Goal: Task Accomplishment & Management: Manage account settings

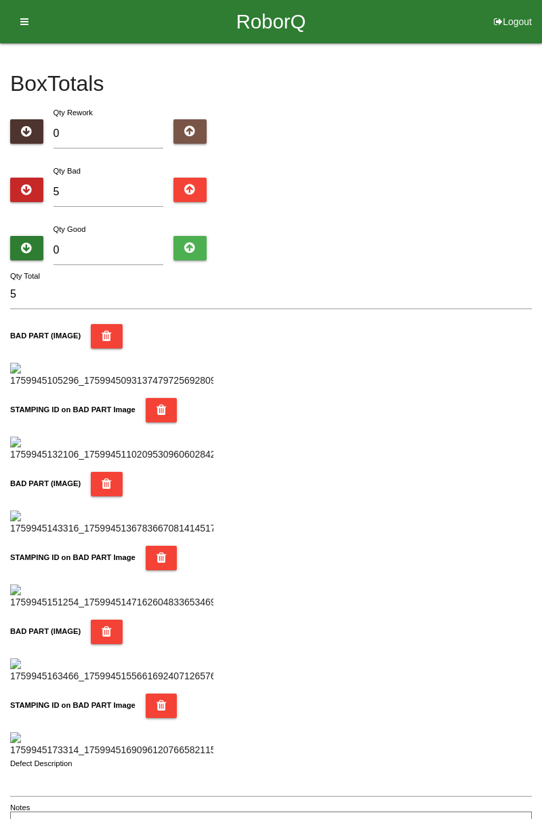
type input "0"
type input "1"
type input "0"
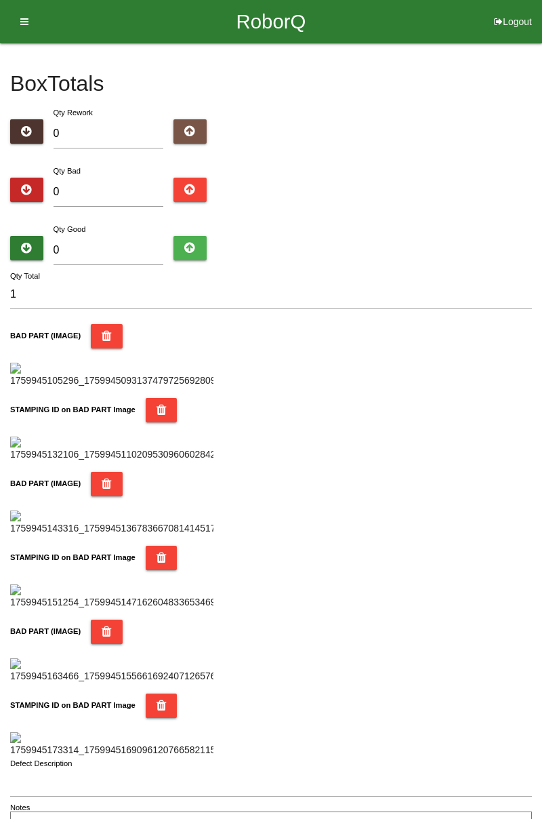
type input "0"
type input "9"
click at [116, 249] on input "0" at bounding box center [109, 250] width 110 height 29
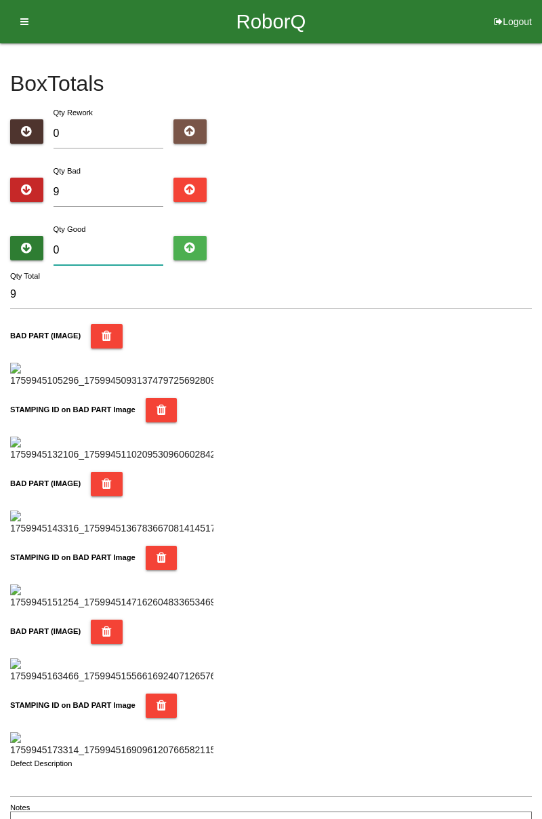
type input "7"
type input "16"
type input "75"
type input "84"
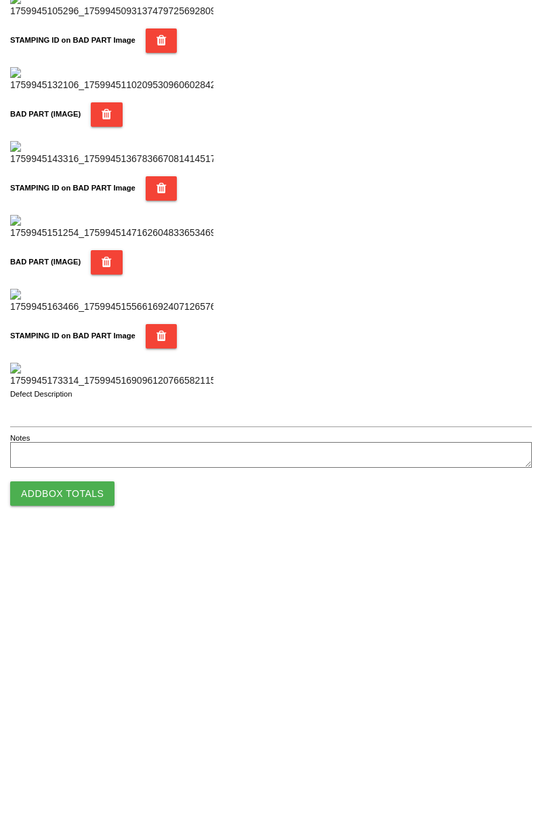
type input "75"
click at [80, 773] on button "Add Box Totals" at bounding box center [62, 772] width 104 height 24
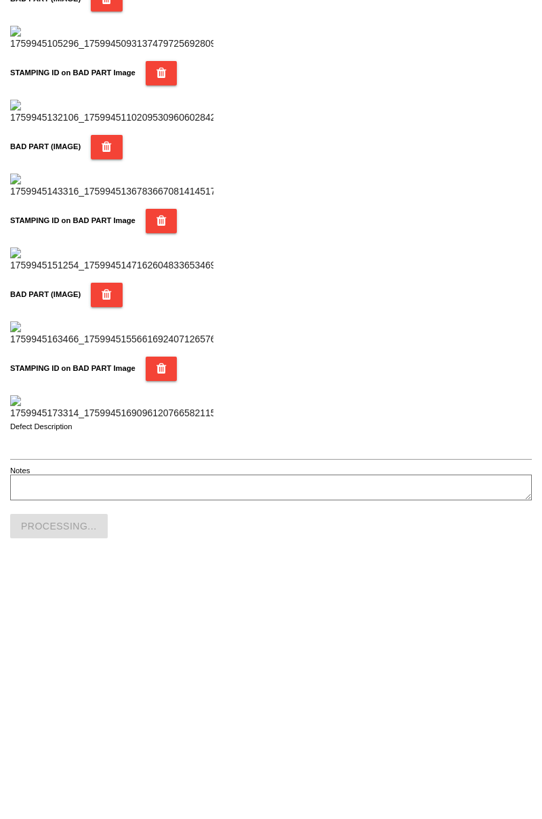
scroll to position [1187, 0]
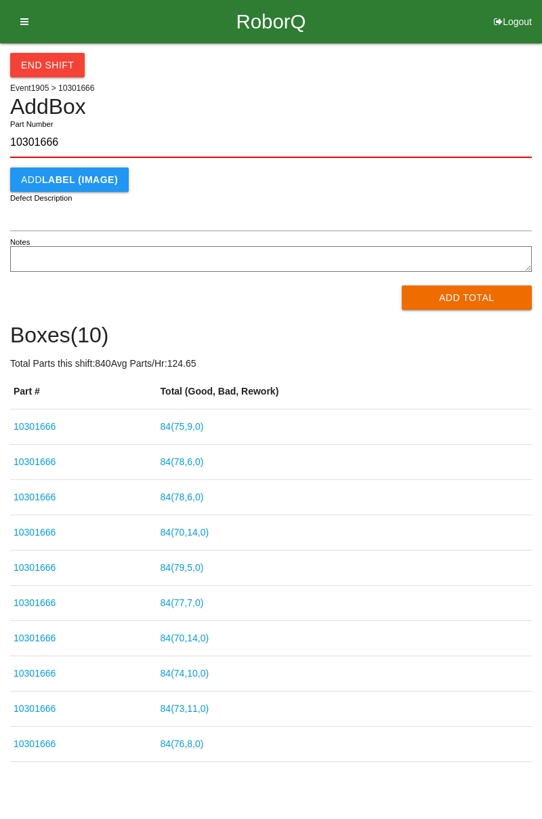
type input "10301666"
click at [469, 299] on button "Add Total" at bounding box center [467, 297] width 131 height 24
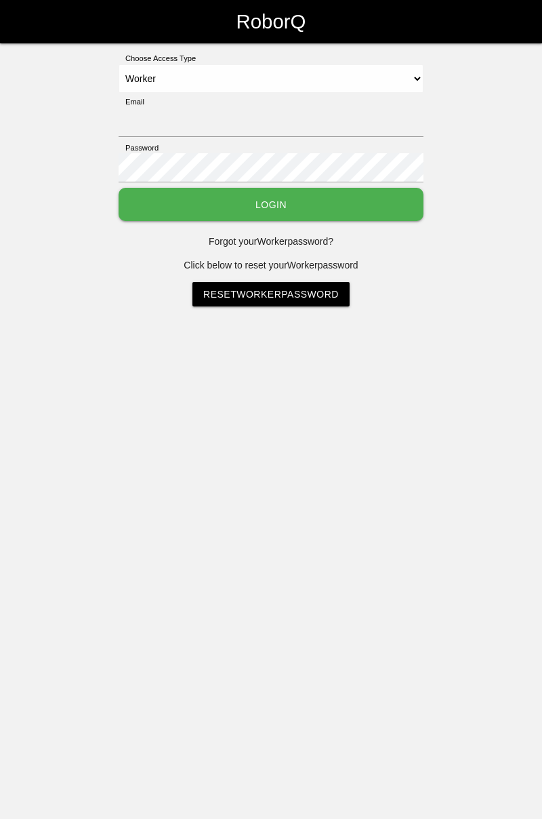
select select "Worker"
click at [272, 116] on input "Email" at bounding box center [271, 122] width 305 height 29
type input "[PERSON_NAME][EMAIL_ADDRESS][DOMAIN_NAME]"
click at [119, 188] on button "Login" at bounding box center [271, 204] width 305 height 33
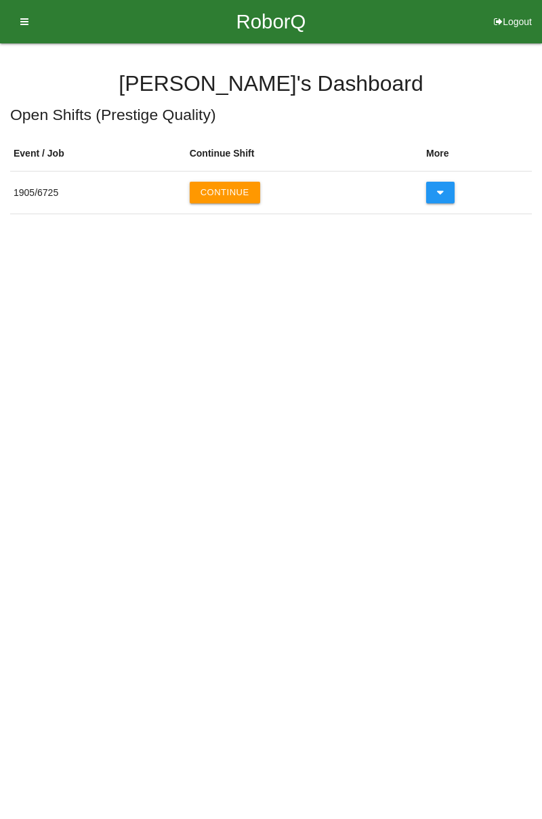
click at [224, 189] on button "Continue" at bounding box center [225, 193] width 70 height 22
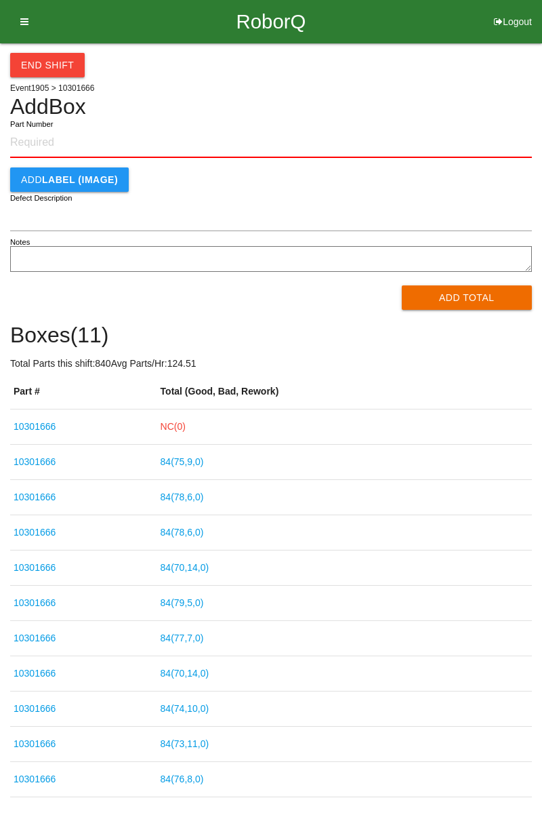
click at [186, 424] on link "NC( 0 )" at bounding box center [173, 426] width 25 height 11
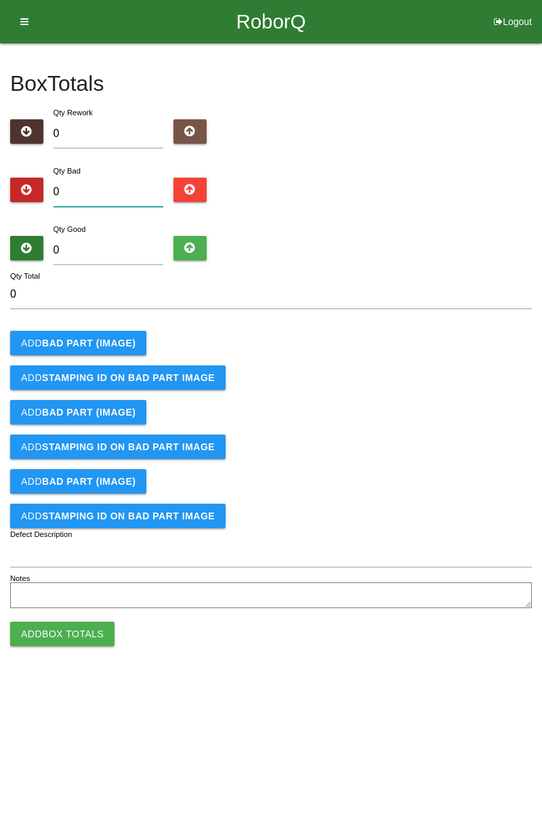
click at [122, 197] on input "0" at bounding box center [109, 192] width 110 height 29
type input "2"
click at [108, 337] on b "BAD PART (IMAGE)" at bounding box center [89, 342] width 94 height 11
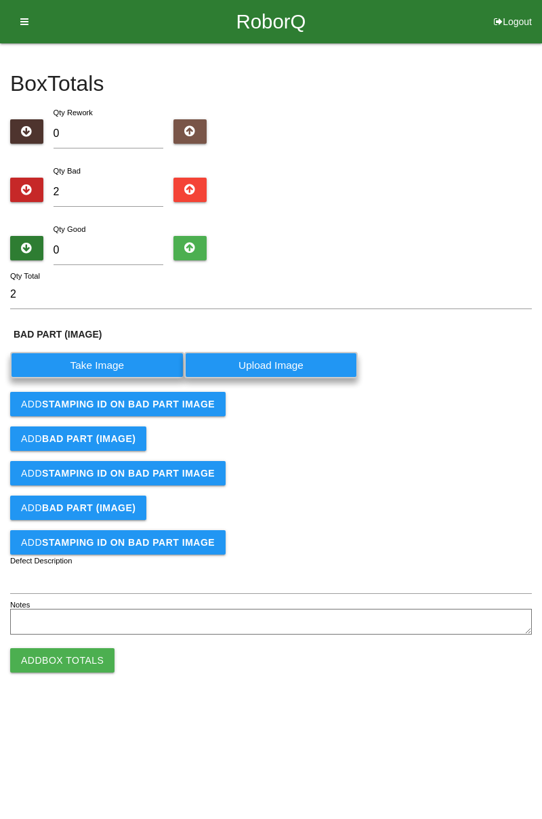
click at [113, 366] on label "Take Image" at bounding box center [97, 365] width 174 height 26
click at [0, 0] on \(IMAGE\) "Take Image" at bounding box center [0, 0] width 0 height 0
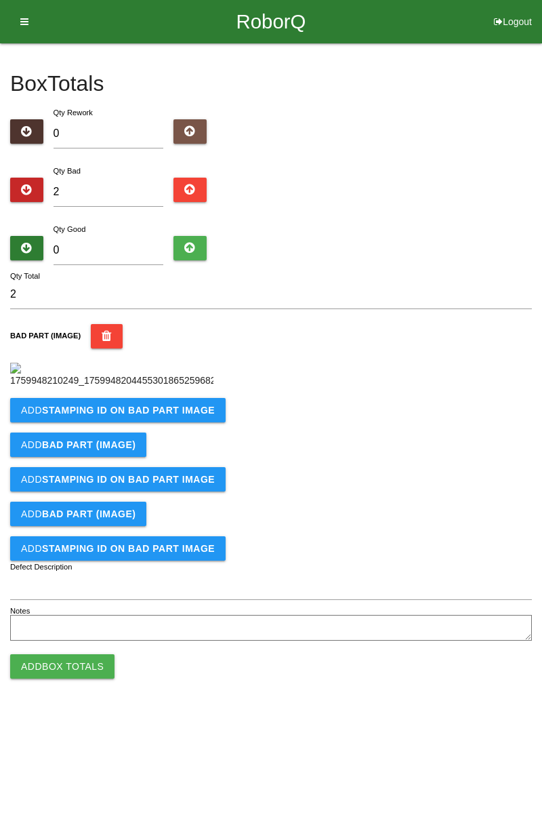
click at [141, 415] on b "STAMPING ID on BAD PART Image" at bounding box center [128, 410] width 173 height 11
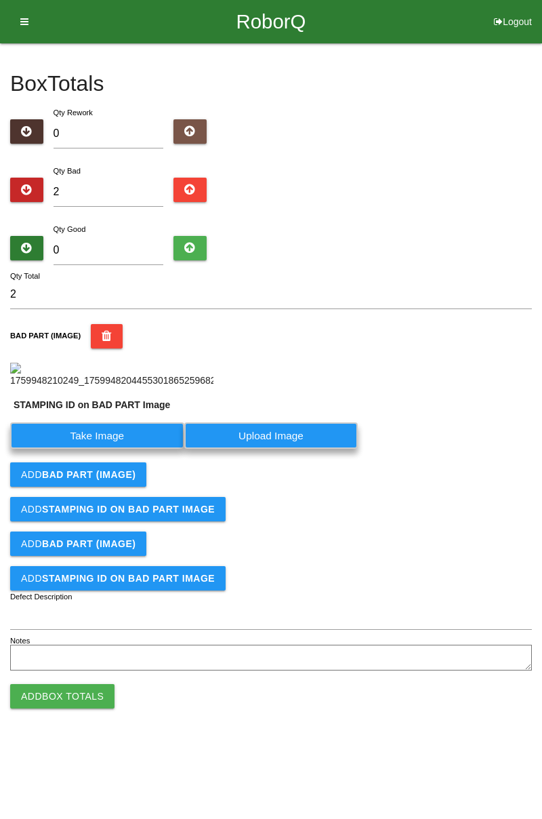
click at [108, 449] on label "Take Image" at bounding box center [97, 435] width 174 height 26
click at [0, 0] on PART "Take Image" at bounding box center [0, 0] width 0 height 0
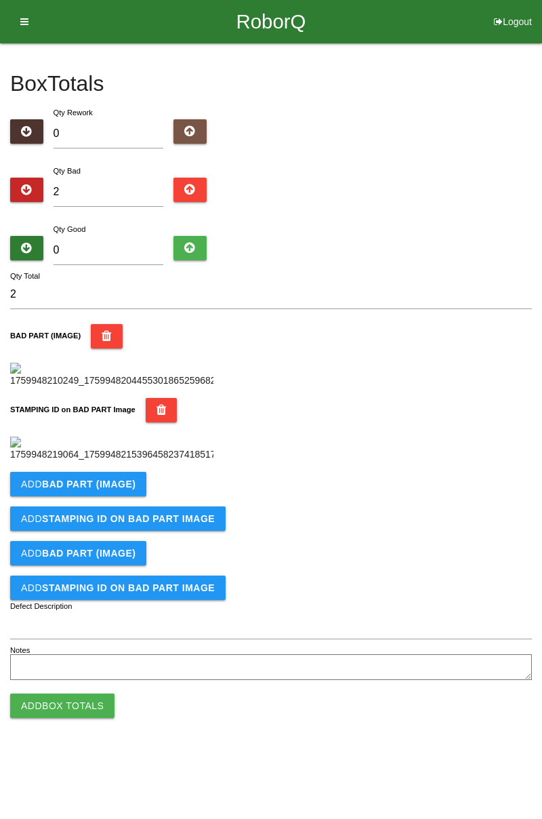
scroll to position [298, 0]
click at [123, 496] on button "Add BAD PART (IMAGE)" at bounding box center [78, 484] width 136 height 24
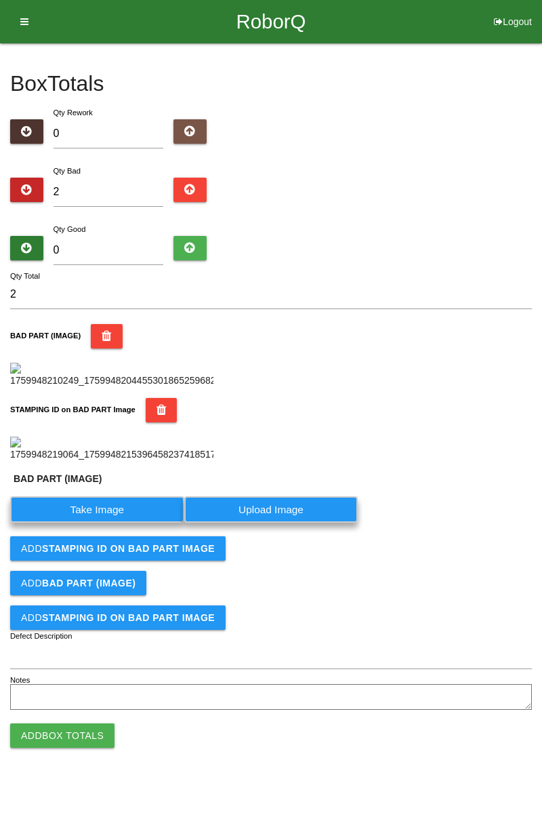
click at [115, 523] on label "Take Image" at bounding box center [97, 509] width 174 height 26
click at [0, 0] on \(IMAGE\) "Take Image" at bounding box center [0, 0] width 0 height 0
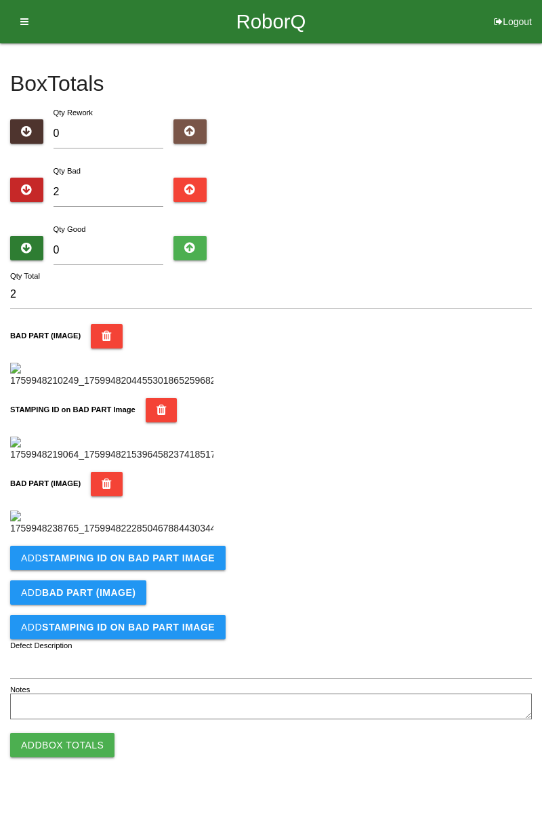
scroll to position [520, 0]
click at [173, 570] on button "Add STAMPING ID on BAD PART Image" at bounding box center [118, 558] width 216 height 24
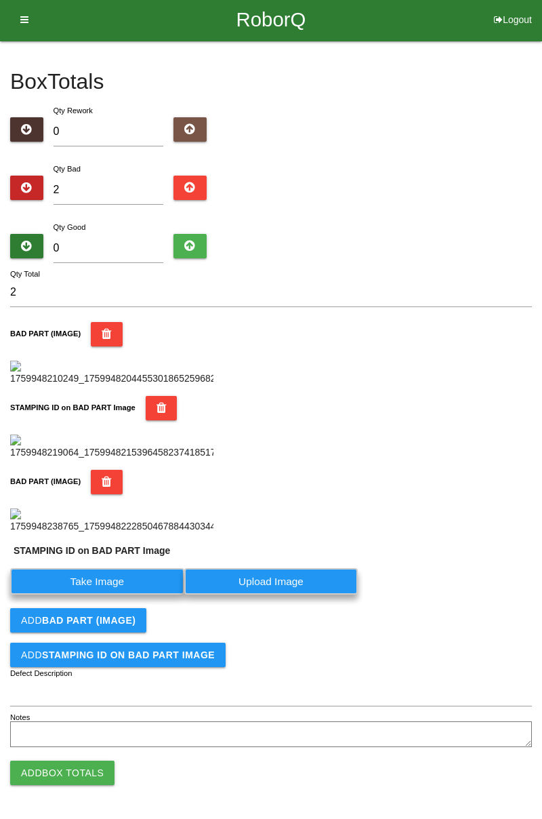
click at [121, 594] on label "Take Image" at bounding box center [97, 581] width 174 height 26
click at [0, 0] on PART "Take Image" at bounding box center [0, 0] width 0 height 0
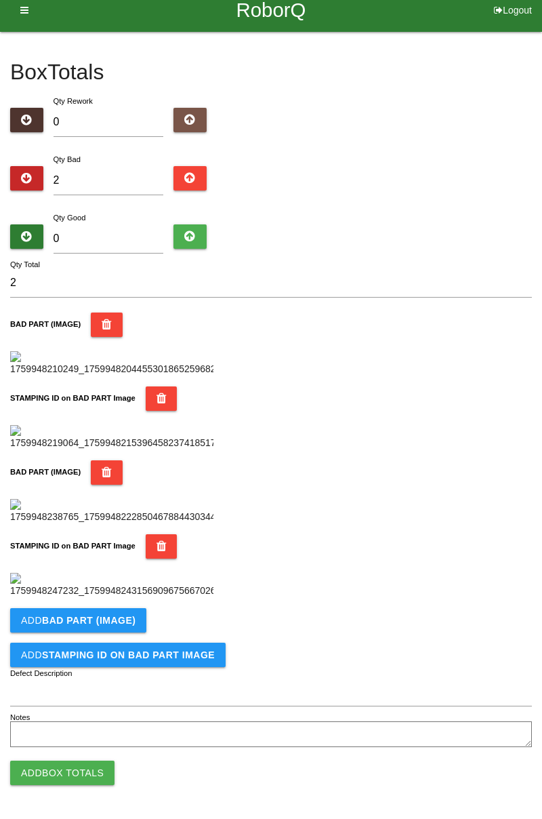
scroll to position [0, 0]
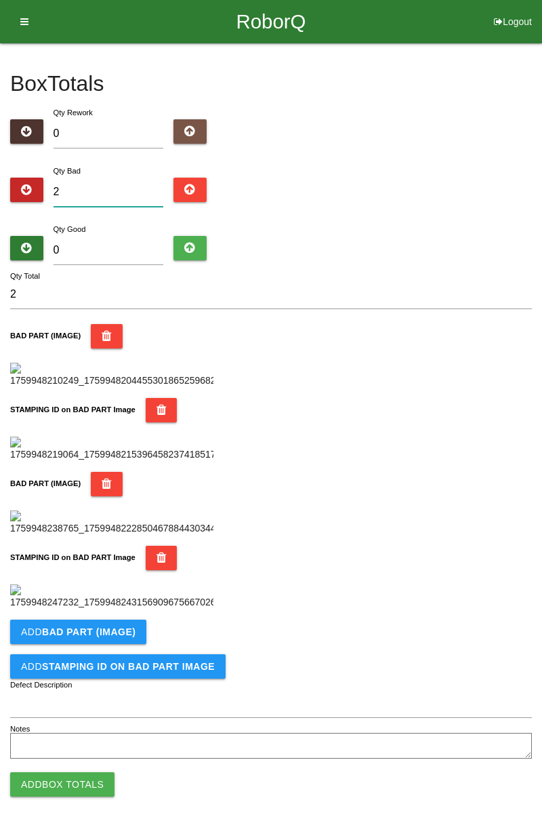
click at [111, 187] on input "2" at bounding box center [109, 192] width 110 height 29
click at [117, 185] on input "2" at bounding box center [109, 192] width 110 height 29
type input "0"
type input "3"
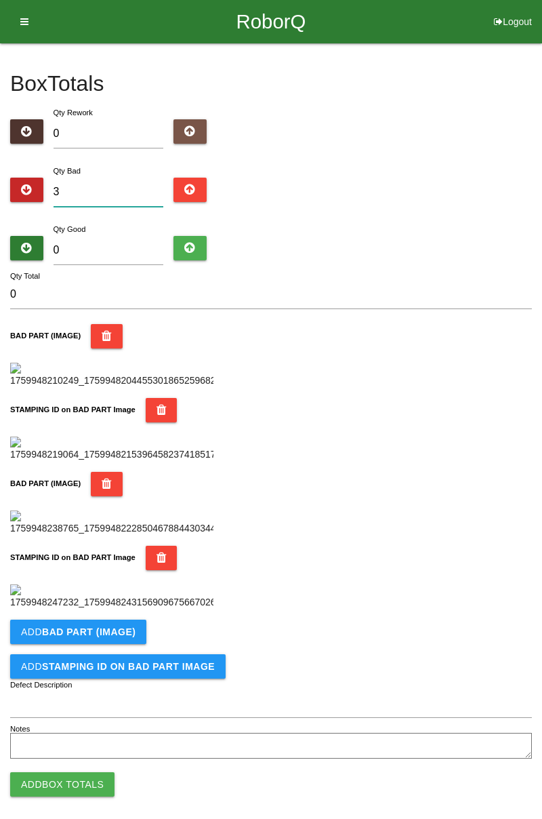
type input "3"
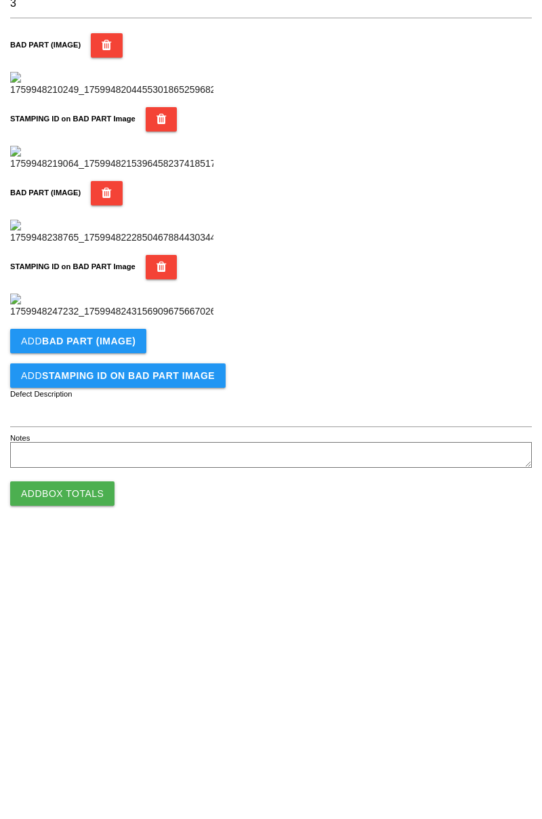
scroll to position [743, 0]
click at [131, 625] on button "Add BAD PART (IMAGE)" at bounding box center [78, 620] width 136 height 24
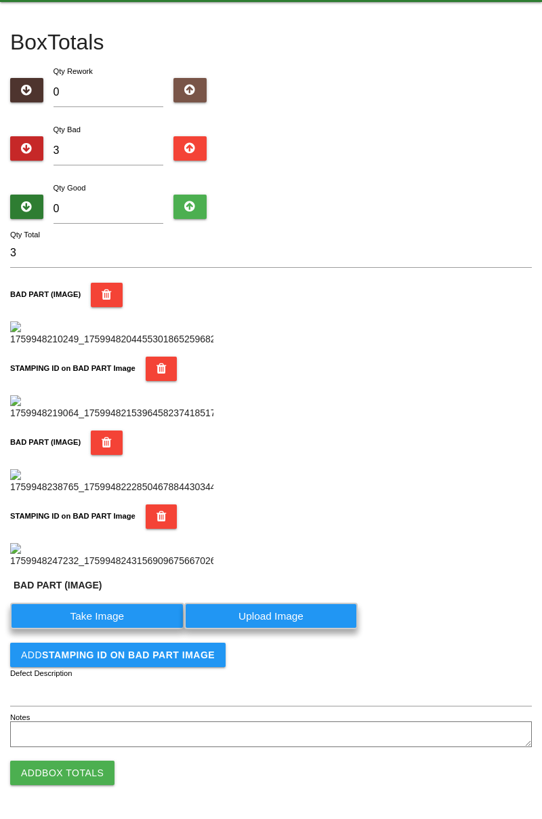
click at [110, 629] on label "Take Image" at bounding box center [97, 615] width 174 height 26
click at [0, 0] on \(IMAGE\) "Take Image" at bounding box center [0, 0] width 0 height 0
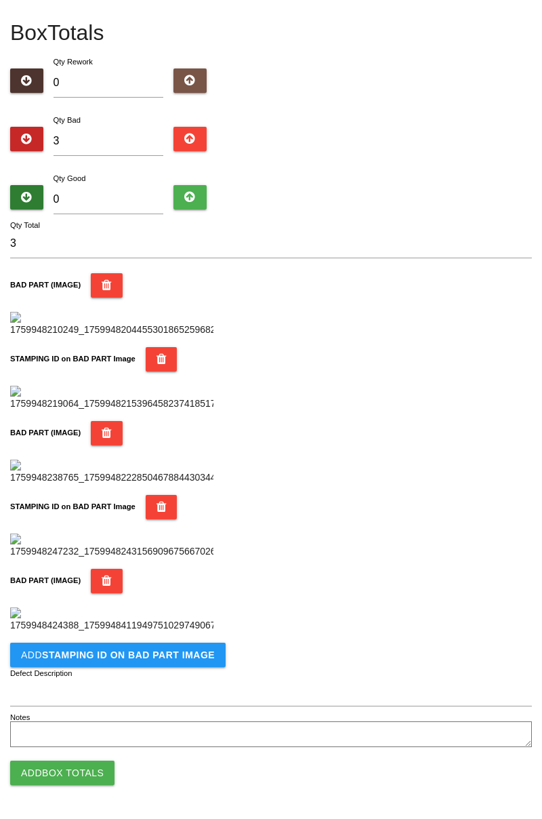
scroll to position [965, 0]
click at [194, 663] on button "Add STAMPING ID on BAD PART Image" at bounding box center [118, 654] width 216 height 24
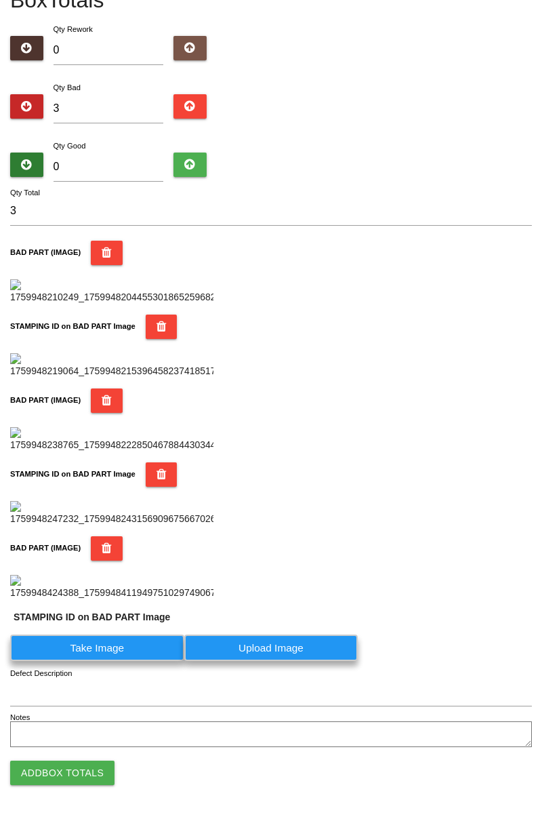
click at [117, 661] on label "Take Image" at bounding box center [97, 647] width 174 height 26
click at [0, 0] on PART "Take Image" at bounding box center [0, 0] width 0 height 0
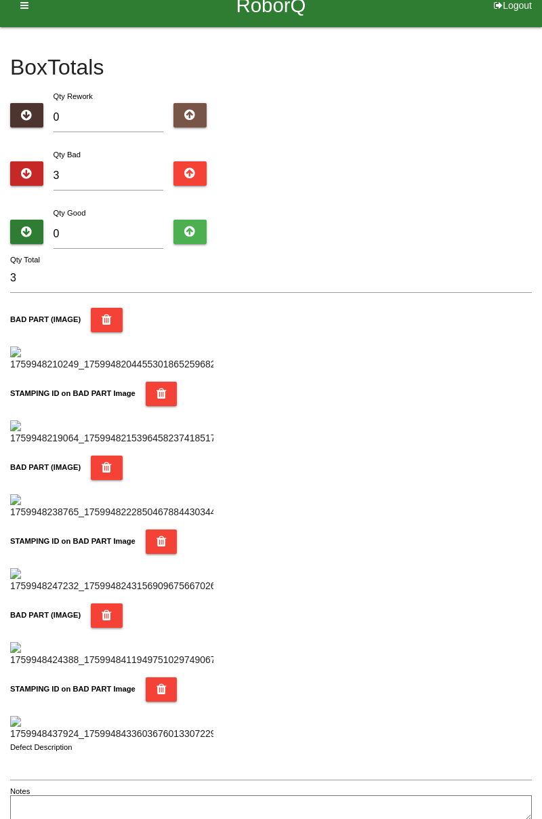
scroll to position [0, 0]
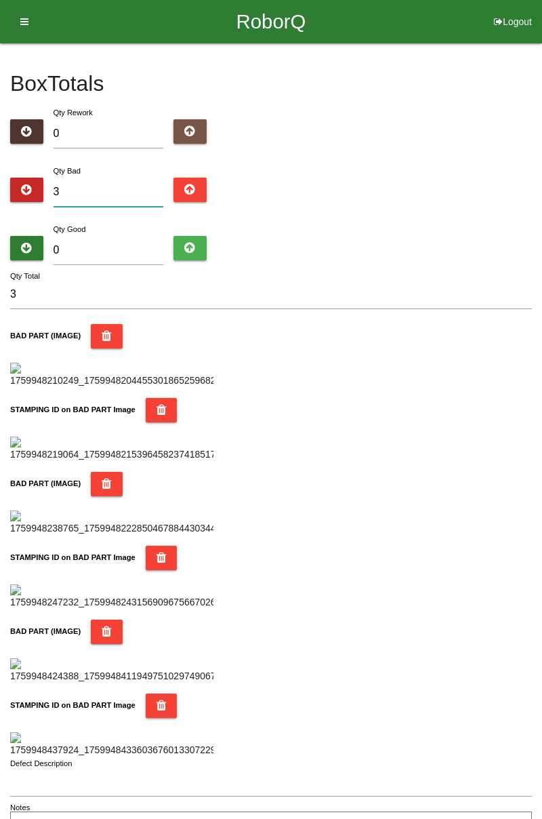
click at [108, 180] on input "3" at bounding box center [109, 192] width 110 height 29
click at [100, 186] on input "3" at bounding box center [109, 192] width 110 height 29
type input "0"
type input "1"
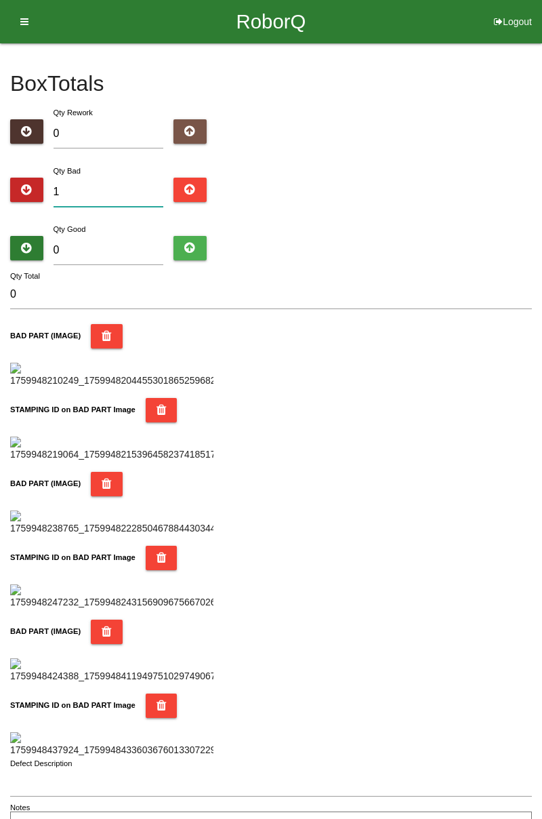
type input "1"
type input "10"
click at [107, 236] on input "0" at bounding box center [109, 250] width 110 height 29
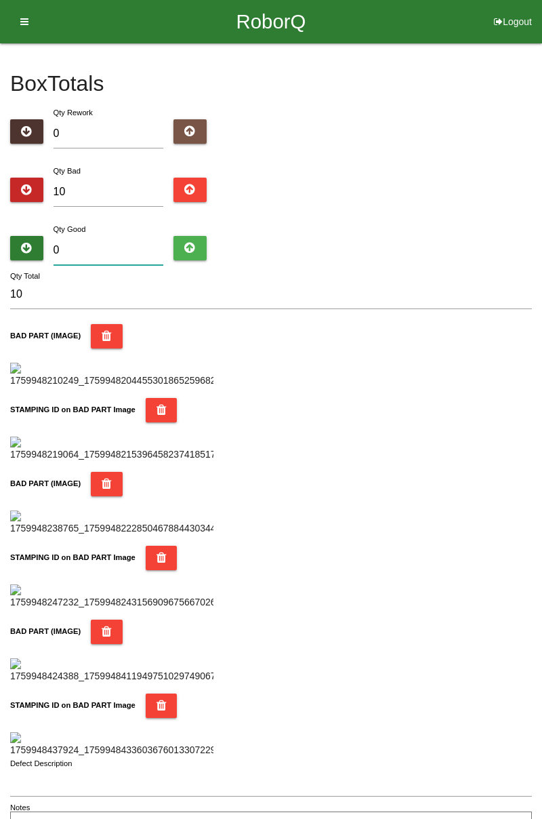
type input "7"
type input "17"
type input "74"
type input "84"
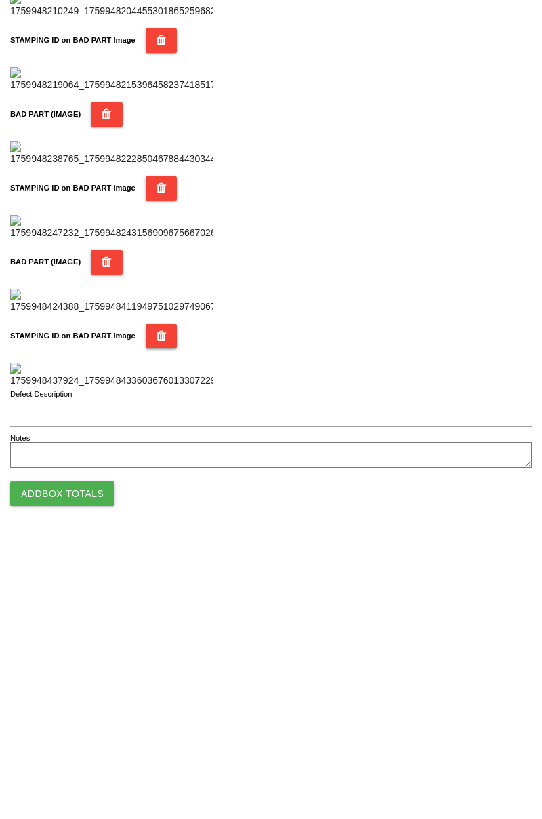
type input "74"
click at [76, 773] on button "Add Box Totals" at bounding box center [62, 772] width 104 height 24
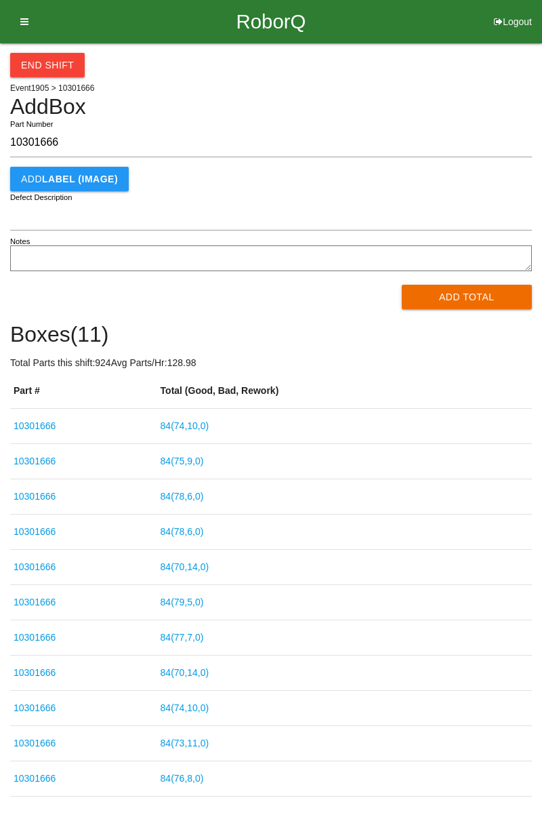
type input "10301666"
click at [466, 302] on button "Add Total" at bounding box center [467, 297] width 131 height 24
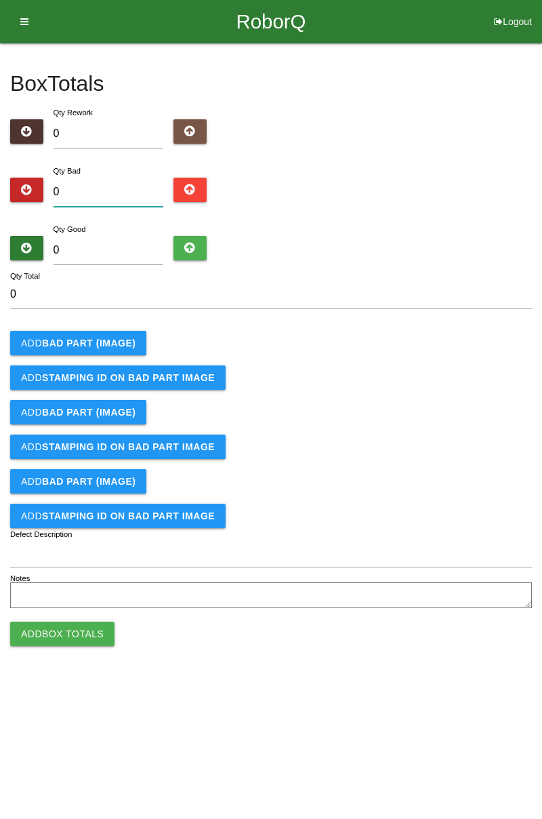
click at [104, 186] on input "0" at bounding box center [109, 192] width 110 height 29
click at [110, 178] on input "0" at bounding box center [109, 192] width 110 height 29
type input "9"
click at [118, 344] on b "BAD PART (IMAGE)" at bounding box center [89, 342] width 94 height 11
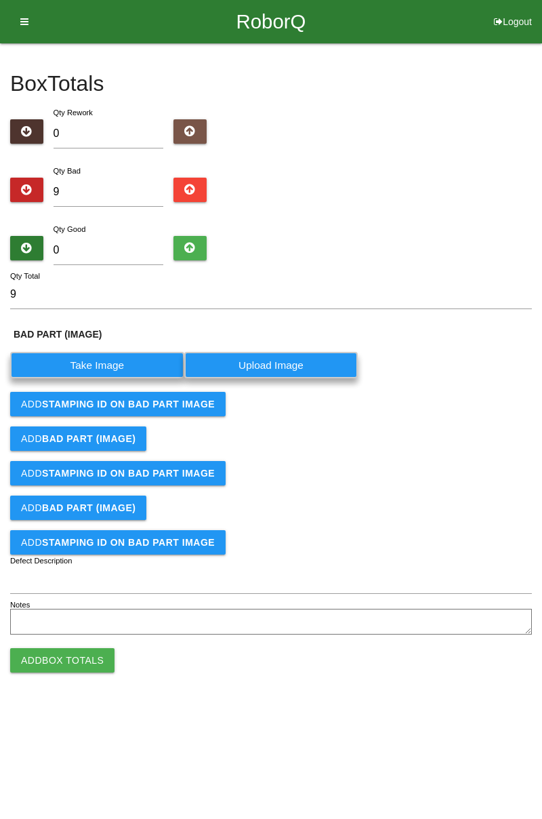
click at [119, 363] on label "Take Image" at bounding box center [97, 365] width 174 height 26
click at [0, 0] on \(IMAGE\) "Take Image" at bounding box center [0, 0] width 0 height 0
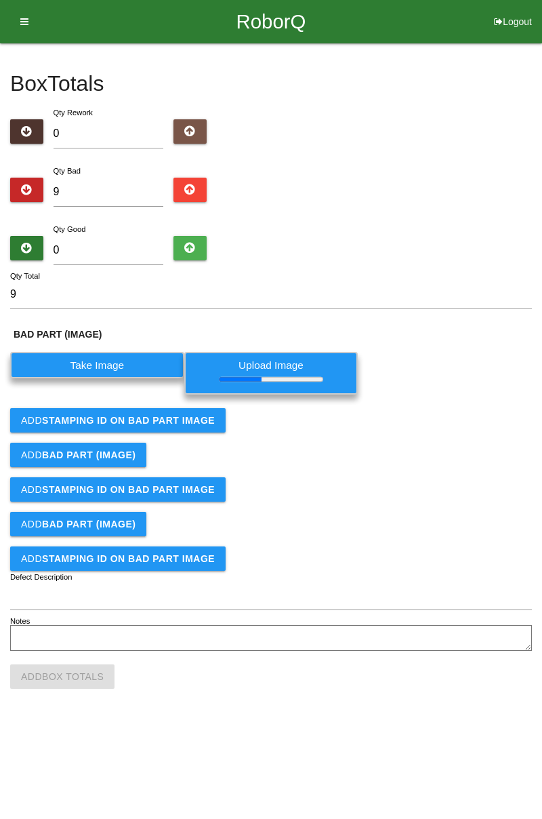
click at [193, 424] on button "Add STAMPING ID on BAD PART Image" at bounding box center [118, 420] width 216 height 24
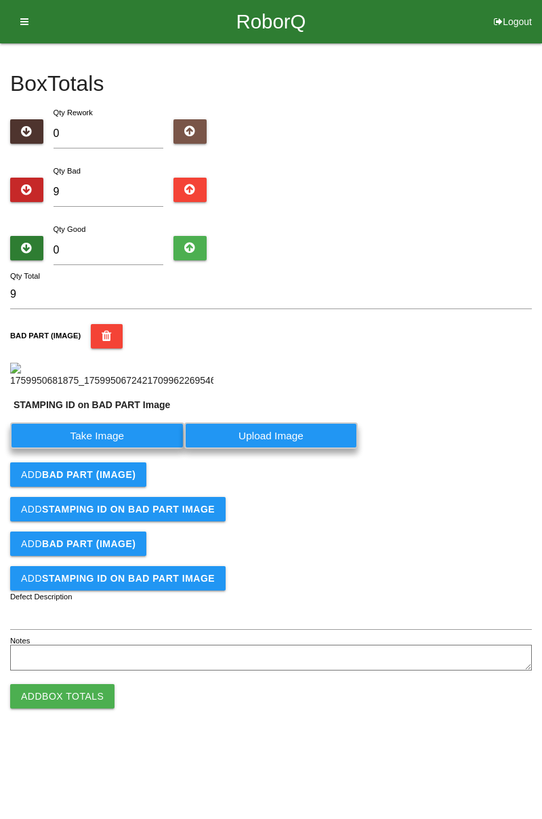
click at [149, 449] on label "Take Image" at bounding box center [97, 435] width 174 height 26
click at [0, 0] on PART "Take Image" at bounding box center [0, 0] width 0 height 0
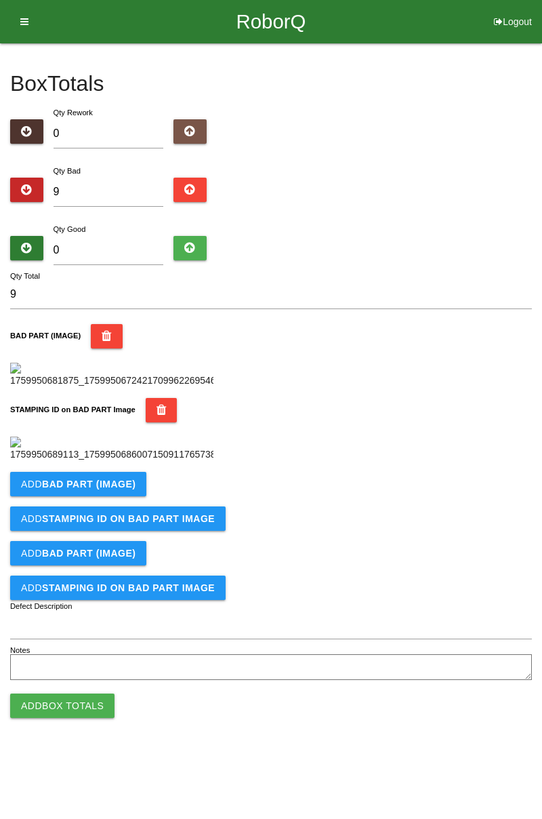
scroll to position [298, 0]
click at [122, 489] on b "BAD PART (IMAGE)" at bounding box center [89, 483] width 94 height 11
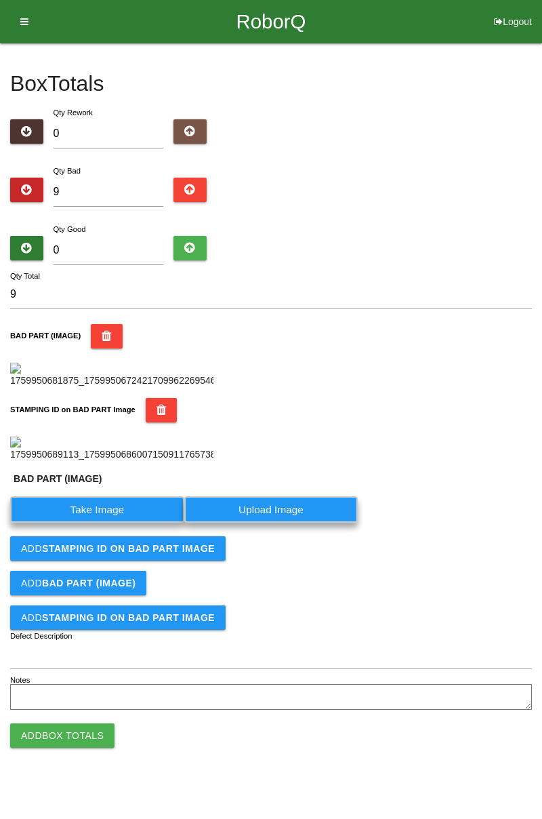
click at [138, 523] on label "Take Image" at bounding box center [97, 509] width 174 height 26
click at [0, 0] on \(IMAGE\) "Take Image" at bounding box center [0, 0] width 0 height 0
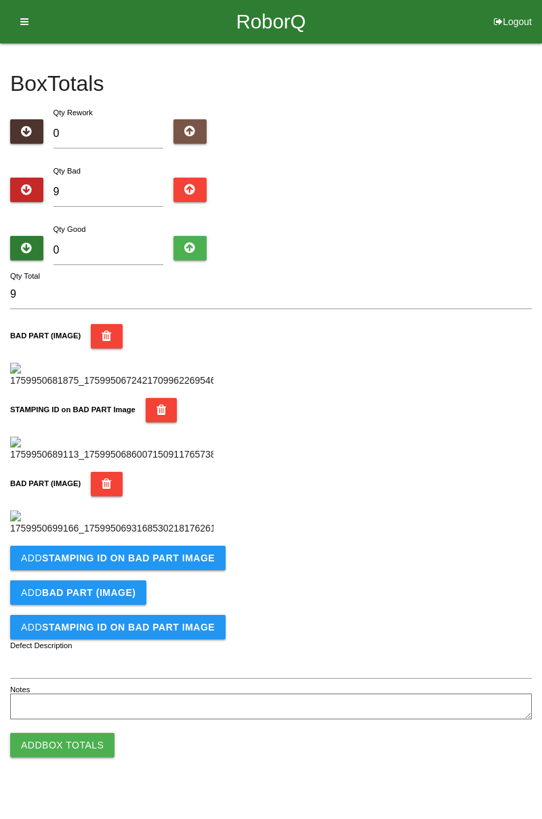
scroll to position [520, 0]
click at [145, 563] on b "STAMPING ID on BAD PART Image" at bounding box center [128, 557] width 173 height 11
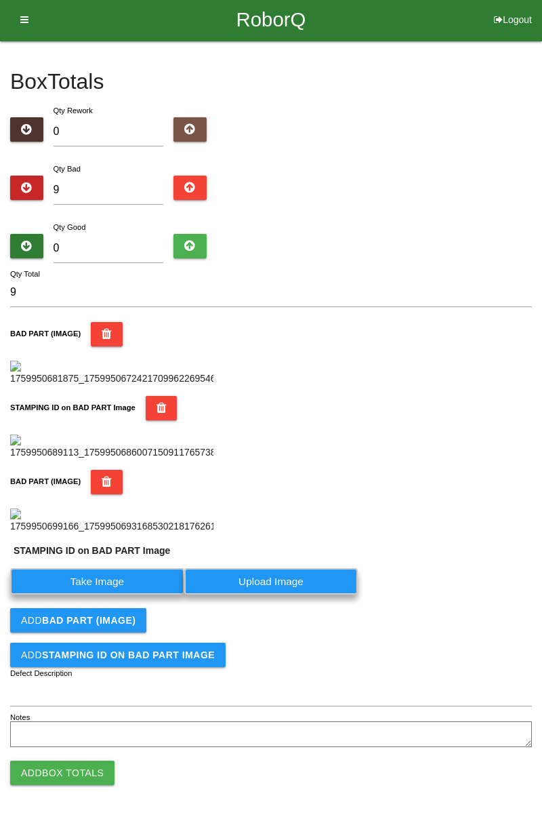
click at [116, 594] on label "Take Image" at bounding box center [97, 581] width 174 height 26
click at [0, 0] on PART "Take Image" at bounding box center [0, 0] width 0 height 0
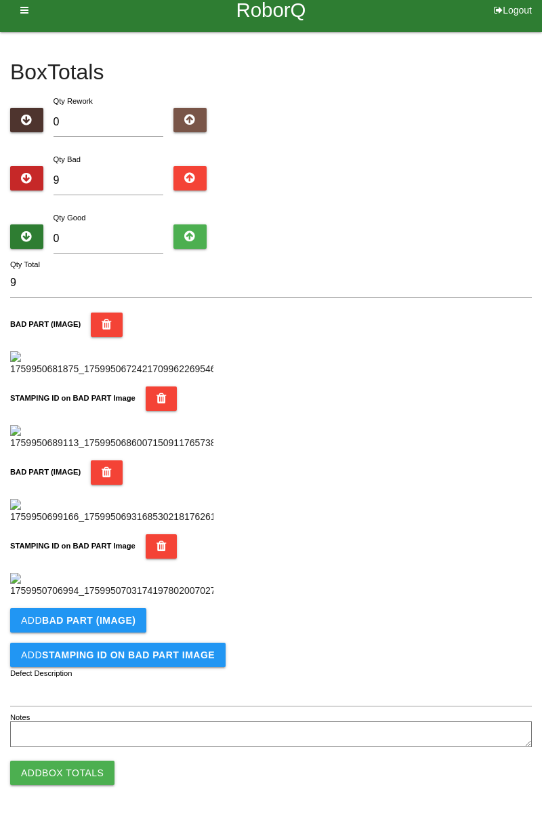
scroll to position [743, 0]
click at [119, 617] on b "BAD PART (IMAGE)" at bounding box center [89, 620] width 94 height 11
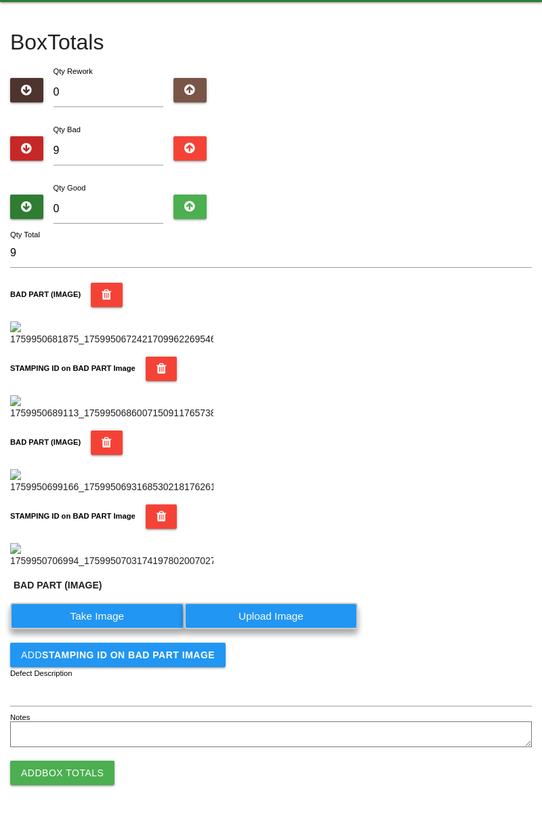
click at [121, 629] on label "Take Image" at bounding box center [97, 615] width 174 height 26
click at [0, 0] on \(IMAGE\) "Take Image" at bounding box center [0, 0] width 0 height 0
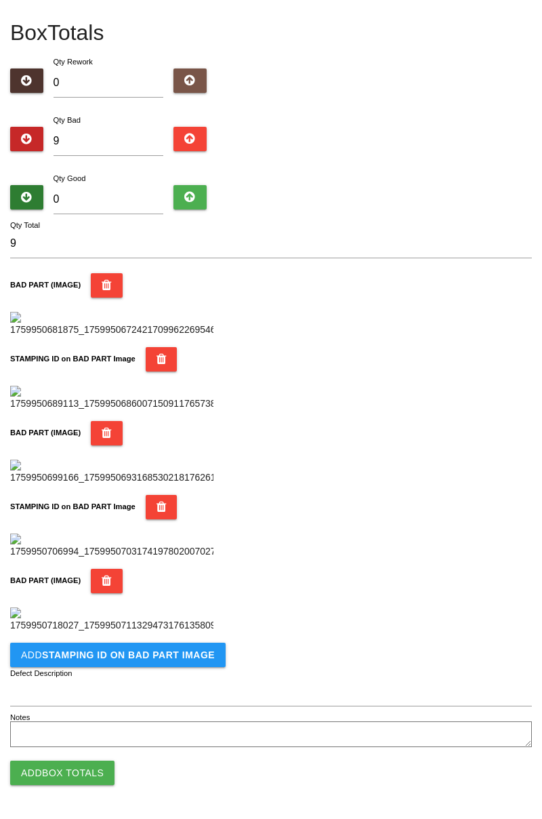
scroll to position [965, 0]
click at [168, 656] on b "STAMPING ID on BAD PART Image" at bounding box center [128, 654] width 173 height 11
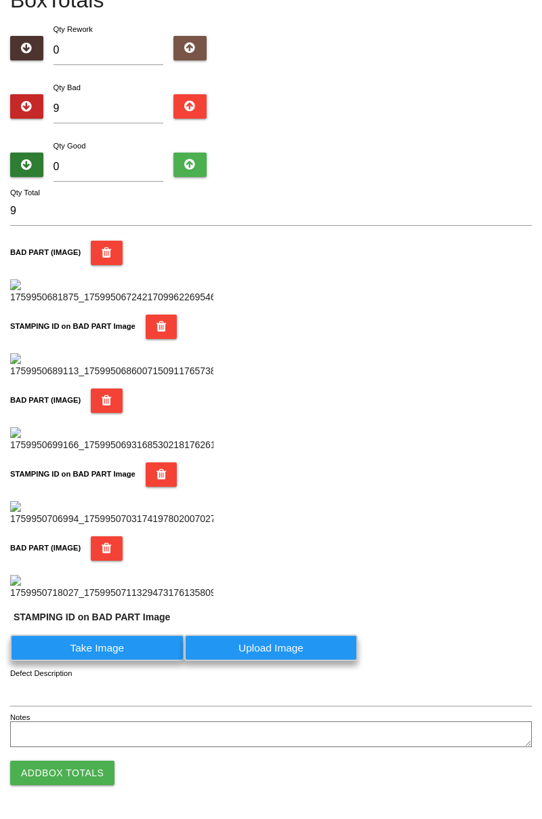
click at [125, 661] on label "Take Image" at bounding box center [97, 647] width 174 height 26
click at [0, 0] on PART "Take Image" at bounding box center [0, 0] width 0 height 0
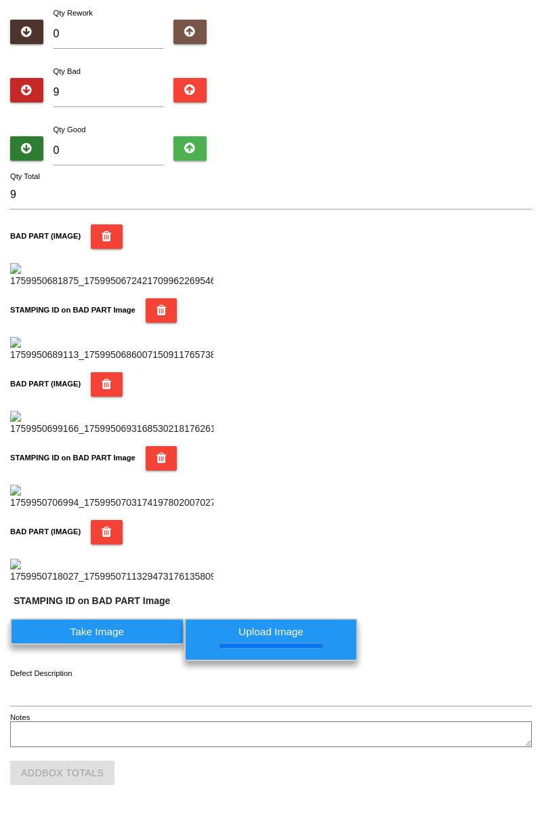
scroll to position [0, 0]
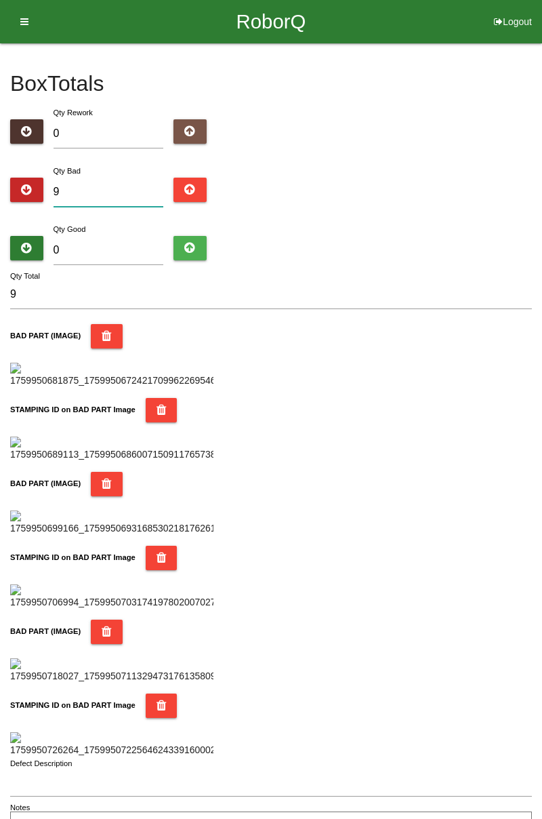
click at [121, 187] on input "9" at bounding box center [109, 192] width 110 height 29
type input "0"
type input "1"
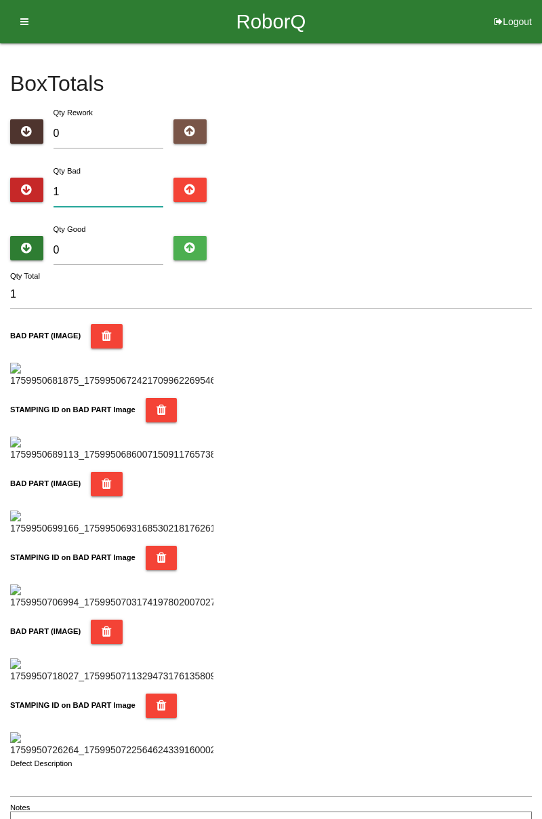
type input "10"
type input "1"
type input "13"
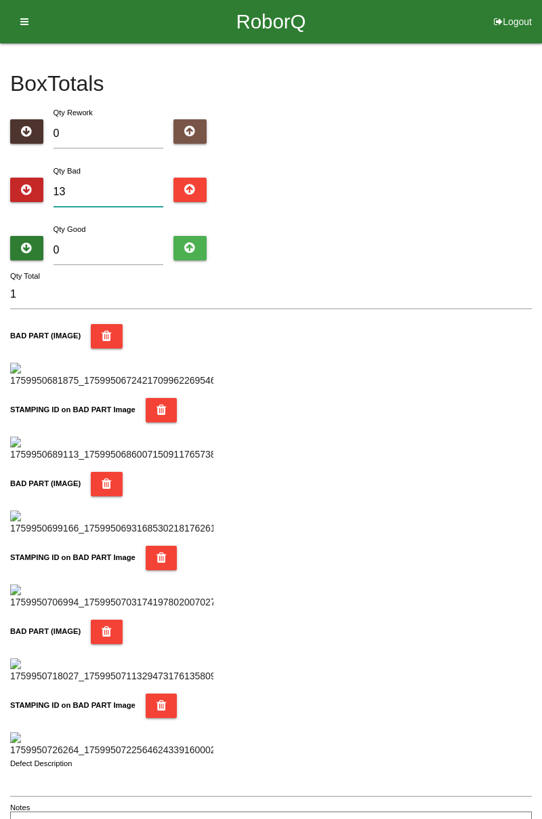
type input "13"
click at [113, 245] on input "0" at bounding box center [109, 250] width 110 height 29
type input "7"
type input "20"
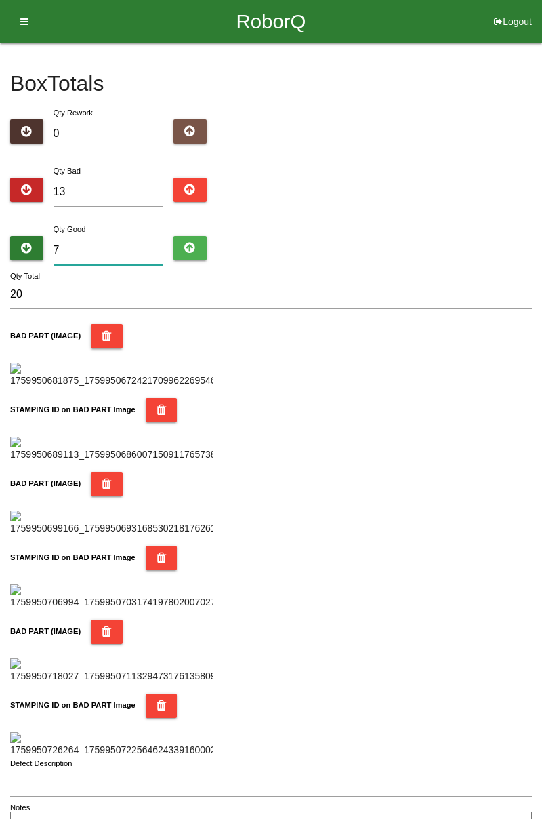
type input "71"
type input "84"
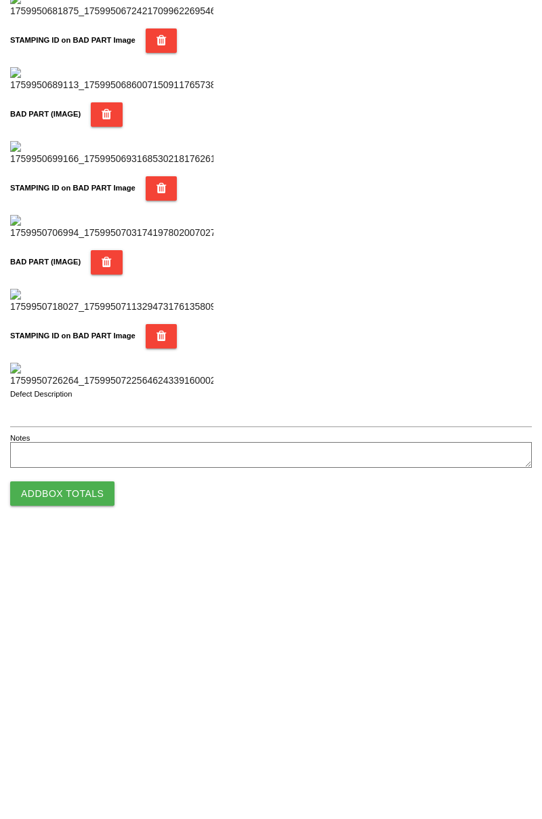
scroll to position [1187, 0]
type input "71"
click at [85, 777] on button "Add Box Totals" at bounding box center [62, 772] width 104 height 24
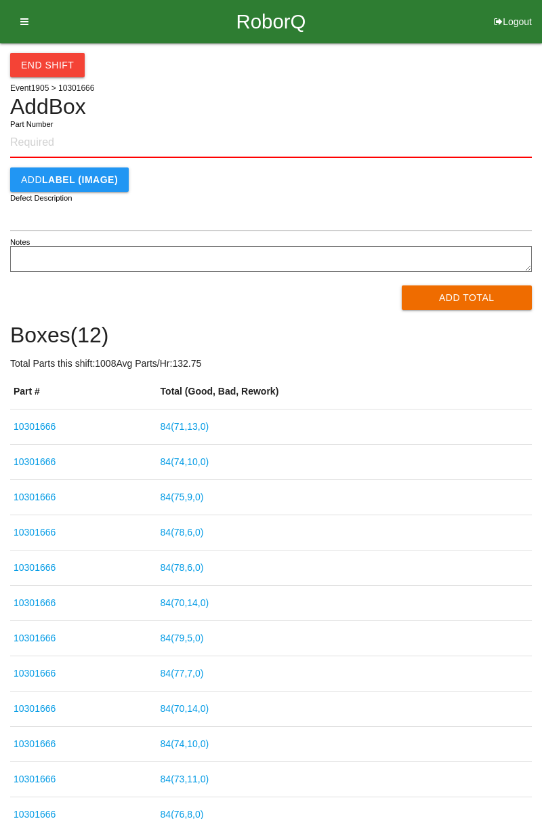
click at [541, 150] on div "End Shift Event 1905 > 10301666 Add Box Part Number Add LABEL (IMAGE) Defect De…" at bounding box center [271, 437] width 542 height 789
click at [68, 70] on button "End Shift" at bounding box center [47, 65] width 75 height 24
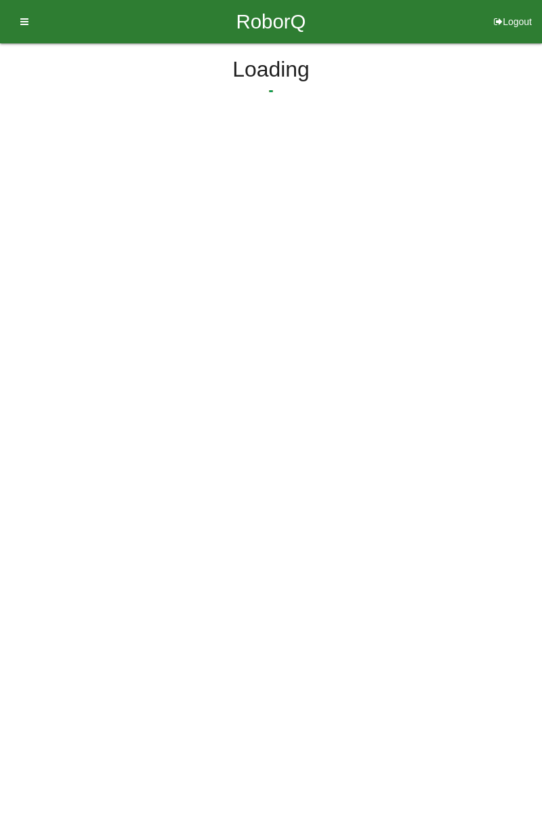
select select "3"
select select "40"
select select "2"
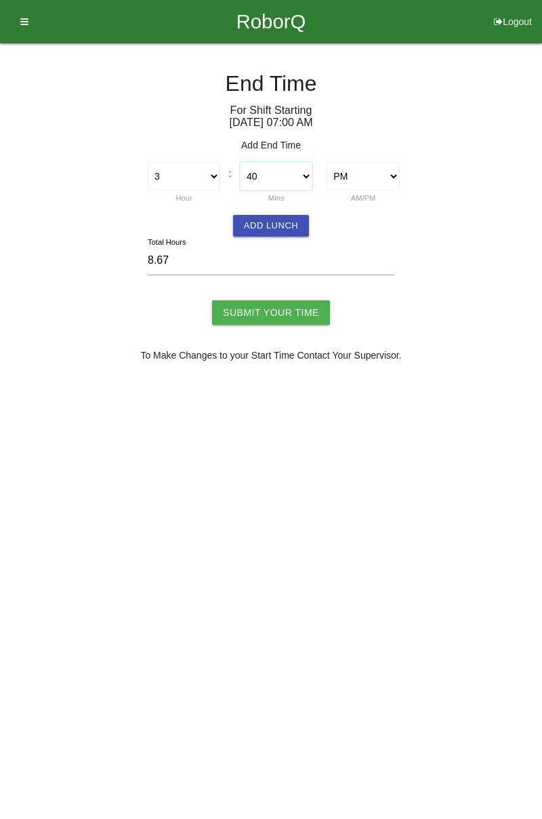
click at [302, 180] on select "00 01 02 03 04 05 06 07 08 09 10 11 12 13 14 15 16 17 18 19 20 21 22 23 24 25 2…" at bounding box center [276, 176] width 73 height 28
select select "30"
click at [240, 162] on select "00 01 02 03 04 05 06 07 08 09 10 11 12 13 14 15 16 17 18 19 20 21 22 23 24 25 2…" at bounding box center [276, 176] width 73 height 28
type input "8.50"
click at [276, 227] on button "Add Lunch" at bounding box center [271, 226] width 76 height 22
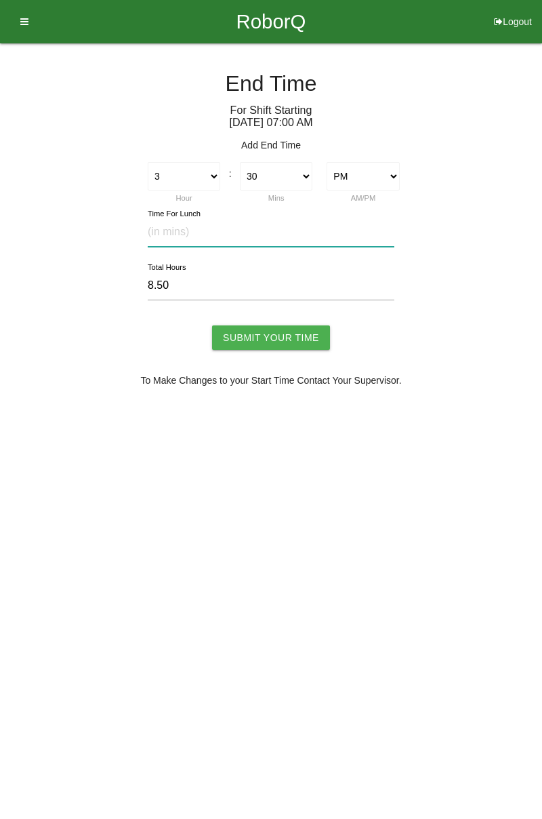
click at [198, 226] on input "text" at bounding box center [271, 232] width 247 height 29
type input "30"
type input "8.00"
click at [300, 337] on input "Submit Your Time" at bounding box center [271, 337] width 118 height 24
type input "Processing..."
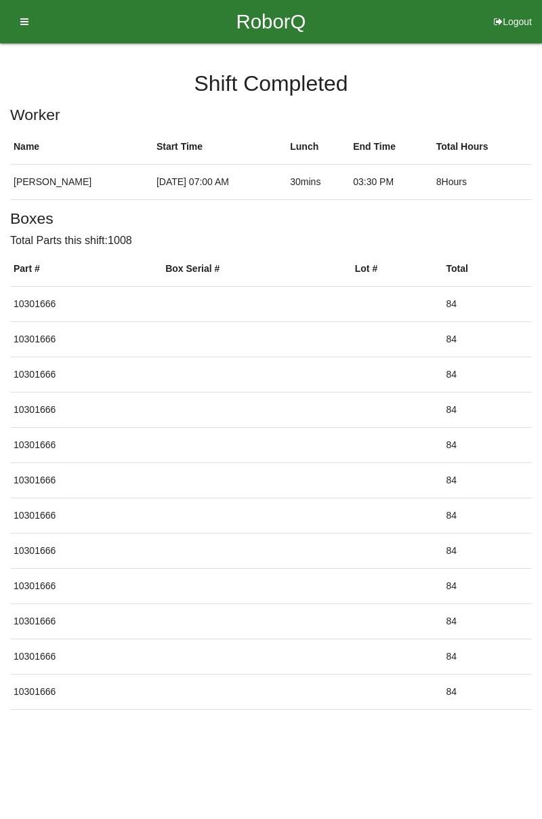
click at [508, 10] on button "Logout" at bounding box center [513, 5] width 58 height 10
select select "Worker"
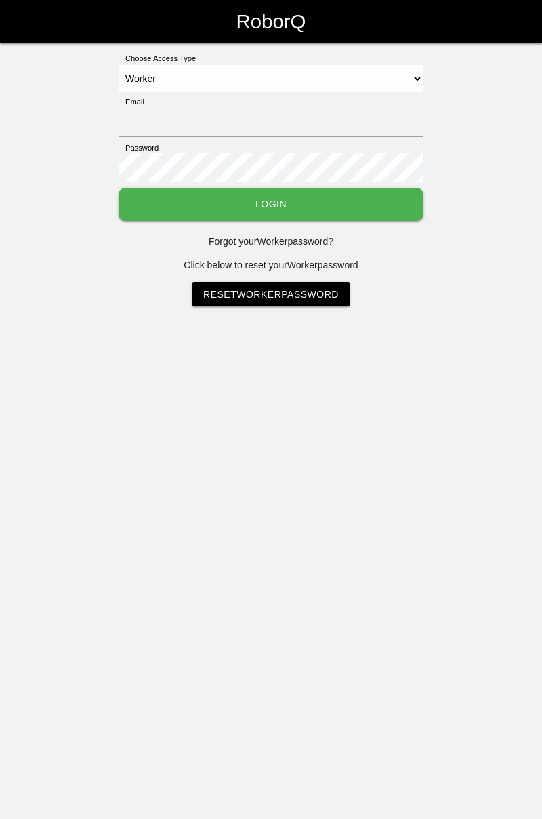
click at [444, 374] on html "RoborQ Choose Access Type Select Access Type Admin Customer Supervisor Worker E…" at bounding box center [271, 187] width 542 height 374
click at [455, 374] on html "RoborQ Choose Access Type Select Access Type Admin Customer Supervisor Worker E…" at bounding box center [271, 187] width 542 height 374
click at [328, 374] on html "RoborQ Choose Access Type Select Access Type Admin Customer Supervisor Worker E…" at bounding box center [271, 187] width 542 height 374
click at [443, 374] on html "RoborQ Choose Access Type Select Access Type Admin Customer Supervisor Worker E…" at bounding box center [271, 187] width 542 height 374
